Goal: Check status: Check status

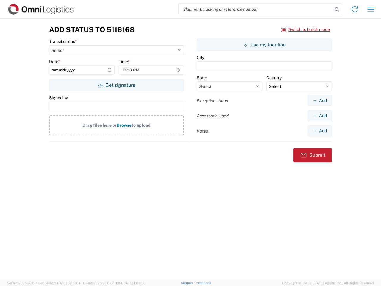
click at [256, 9] on input "search" at bounding box center [256, 9] width 154 height 11
click at [337, 10] on icon at bounding box center [337, 9] width 8 height 8
click at [355, 9] on icon at bounding box center [355, 9] width 10 height 10
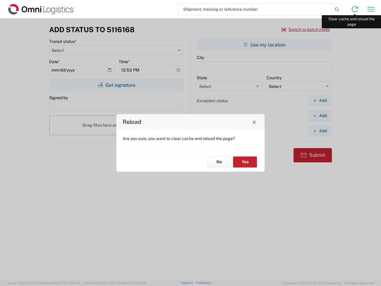
click at [371, 9] on div "Reload Are you sure, you want to clear cache and reload the page? No Yes" at bounding box center [190, 143] width 381 height 286
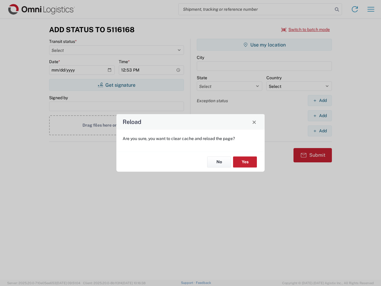
click at [306, 29] on div "Reload Are you sure, you want to clear cache and reload the page? No Yes" at bounding box center [190, 143] width 381 height 286
click at [116, 85] on div "Reload Are you sure, you want to clear cache and reload the page? No Yes" at bounding box center [190, 143] width 381 height 286
click at [264, 45] on div "Reload Are you sure, you want to clear cache and reload the page? No Yes" at bounding box center [190, 143] width 381 height 286
click at [320, 100] on div "Reload Are you sure, you want to clear cache and reload the page? No Yes" at bounding box center [190, 143] width 381 height 286
click at [320, 116] on div "Reload Are you sure, you want to clear cache and reload the page? No Yes" at bounding box center [190, 143] width 381 height 286
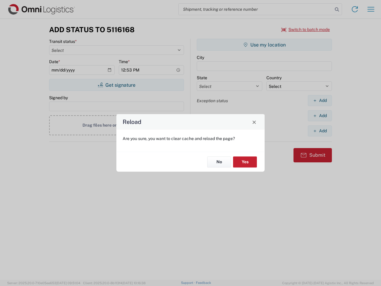
click at [320, 131] on div "Reload Are you sure, you want to clear cache and reload the page? No Yes" at bounding box center [190, 143] width 381 height 286
